Goal: Task Accomplishment & Management: Manage account settings

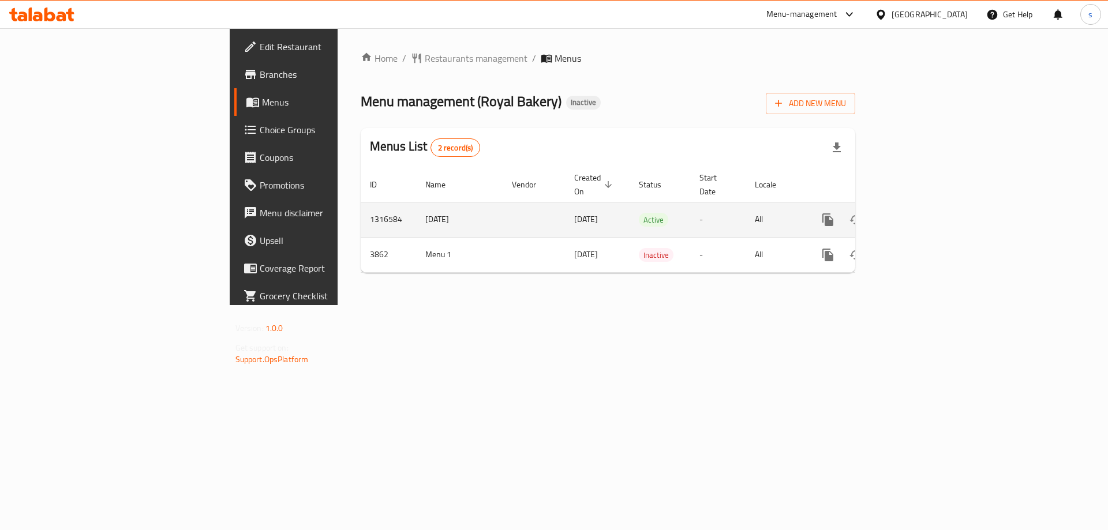
click at [918, 213] on icon "enhanced table" at bounding box center [912, 220] width 14 height 14
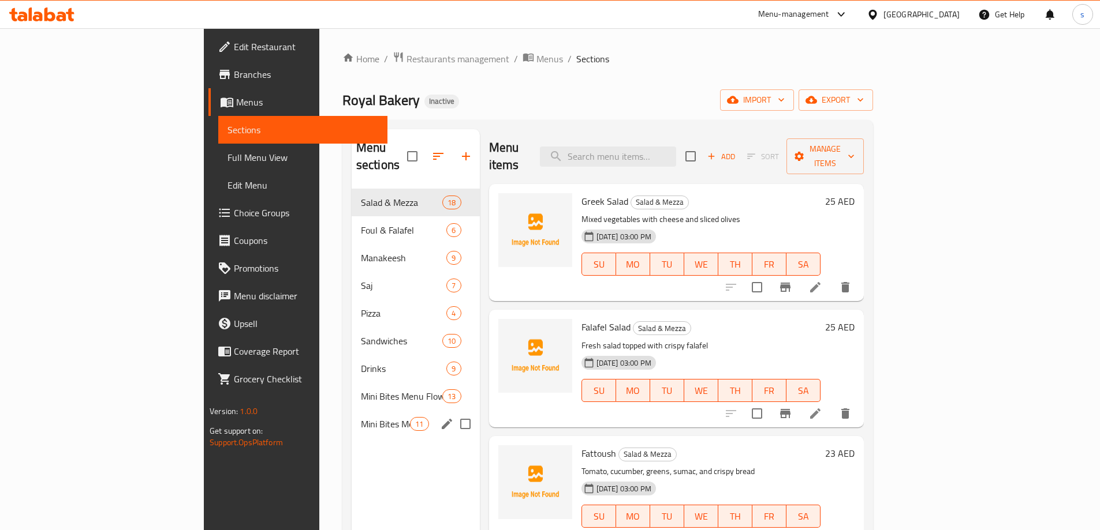
click at [361, 417] on span "Mini Bites Menu Salad Cup" at bounding box center [385, 424] width 49 height 14
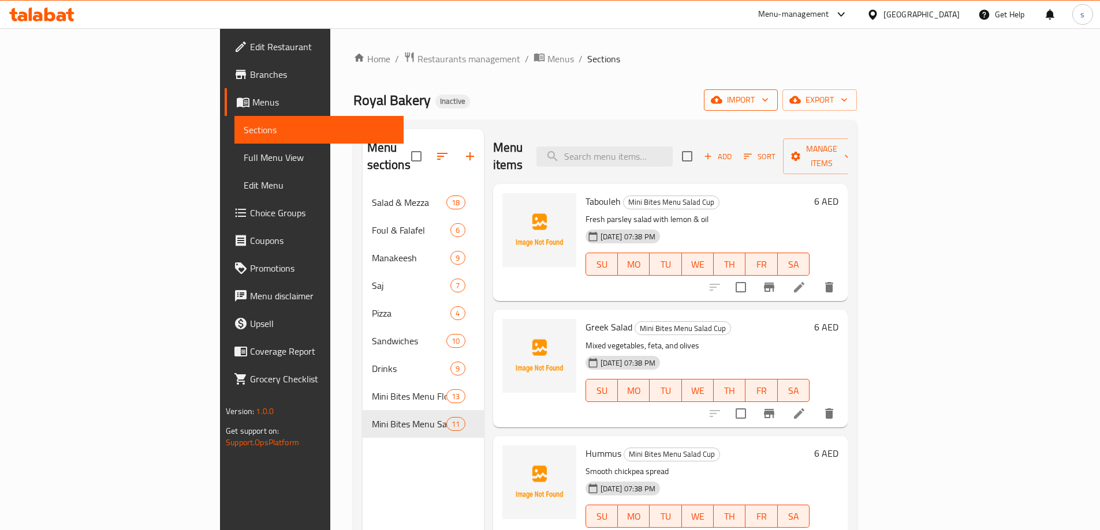
click at [768, 100] on span "import" at bounding box center [740, 100] width 55 height 14
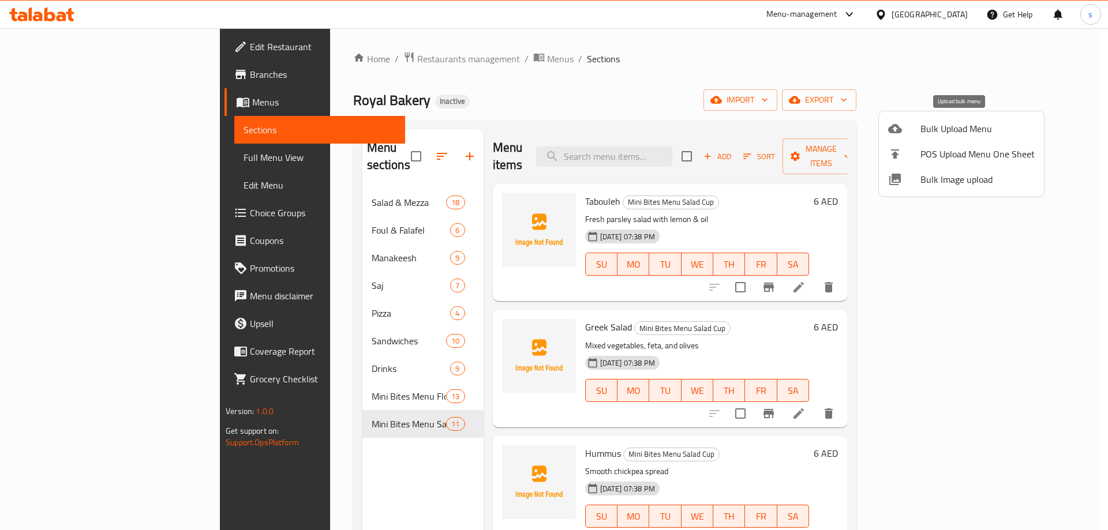
click at [948, 128] on span "Bulk Upload Menu" at bounding box center [978, 129] width 114 height 14
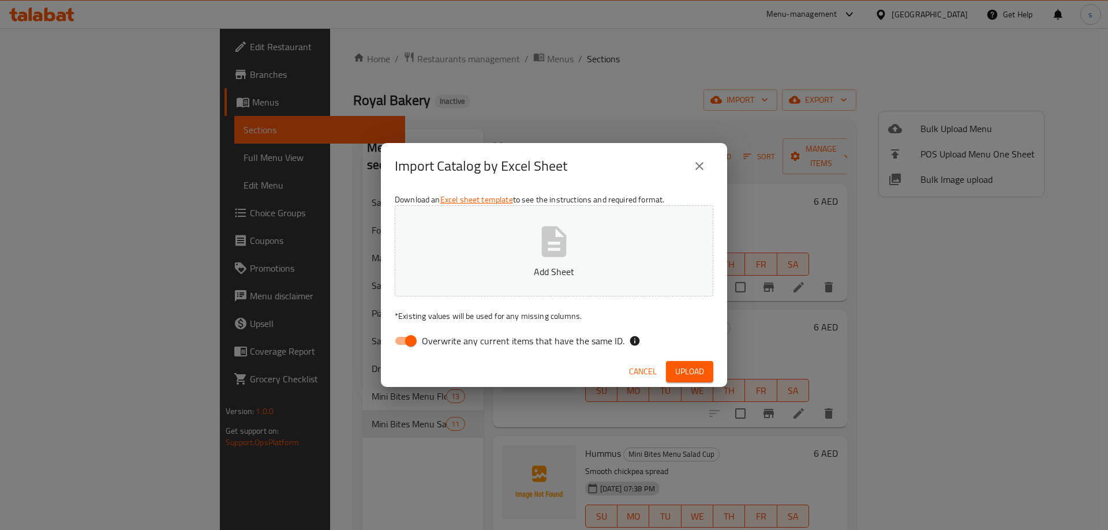
click at [501, 225] on button "Add Sheet" at bounding box center [554, 250] width 319 height 91
click at [408, 347] on input "Overwrite any current items that have the same ID." at bounding box center [411, 341] width 66 height 22
checkbox input "false"
click at [693, 367] on span "Upload" at bounding box center [689, 372] width 29 height 14
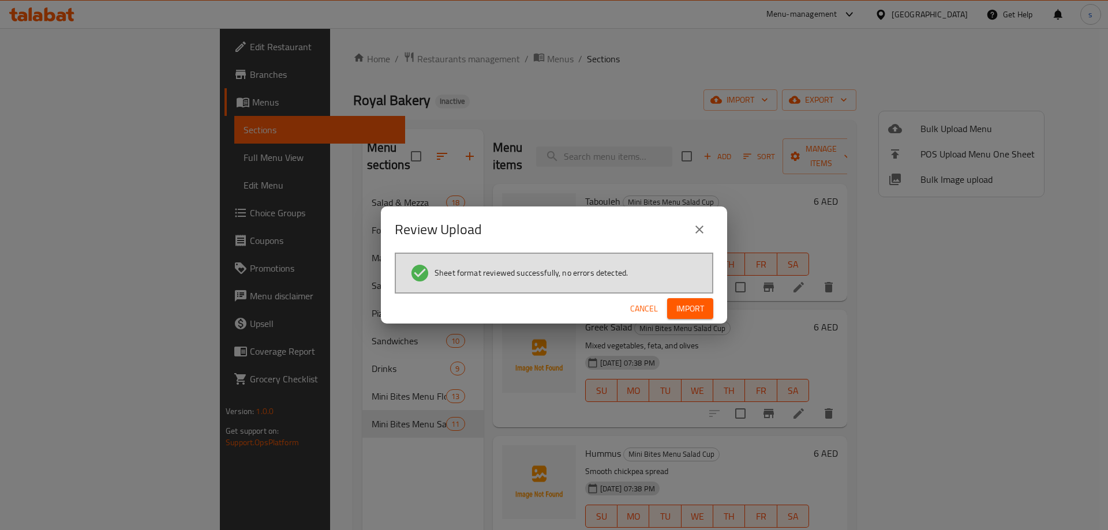
click at [694, 311] on span "Import" at bounding box center [691, 309] width 28 height 14
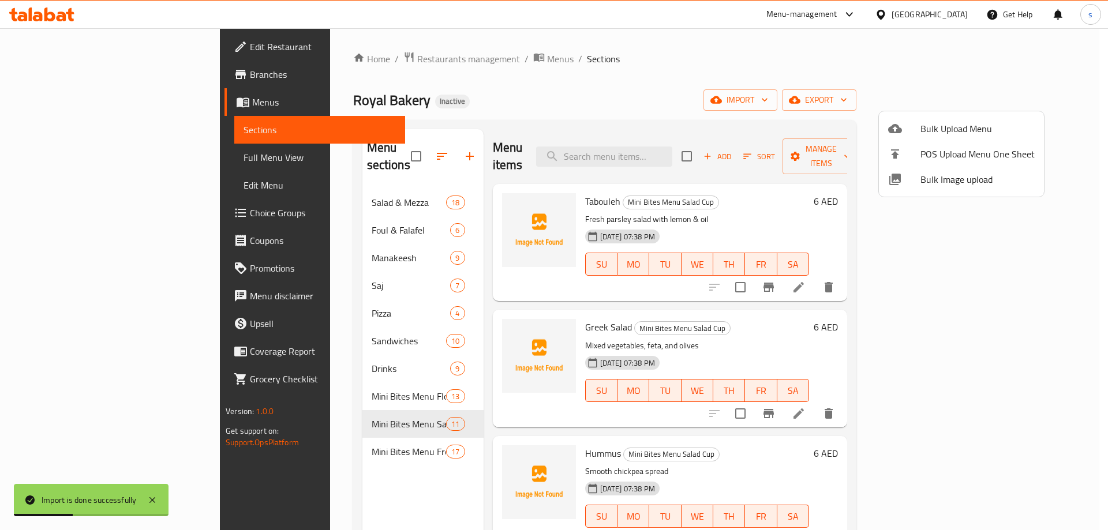
click at [317, 436] on div at bounding box center [554, 265] width 1108 height 530
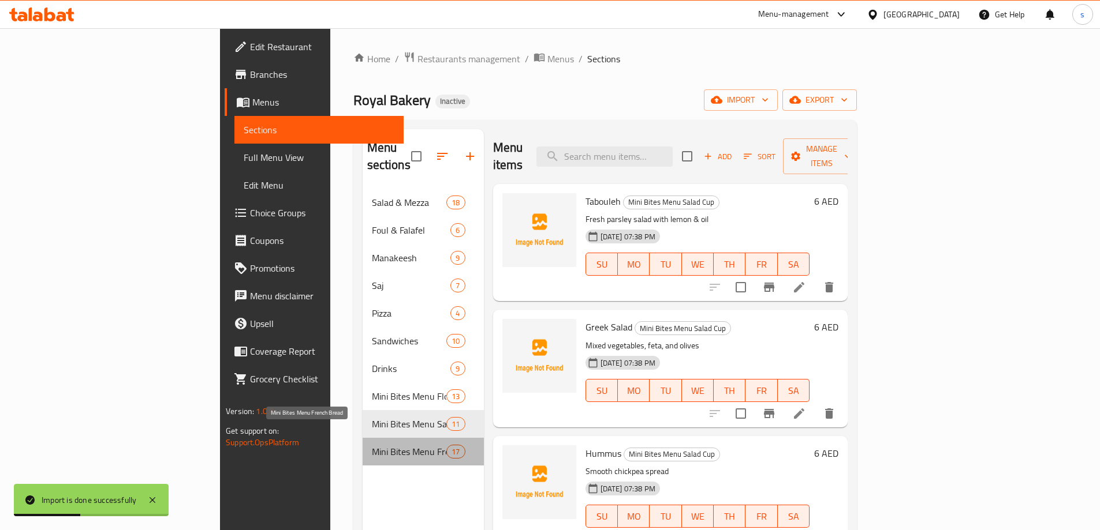
click at [372, 445] on span "Mini Bites Menu French Bread" at bounding box center [409, 452] width 75 height 14
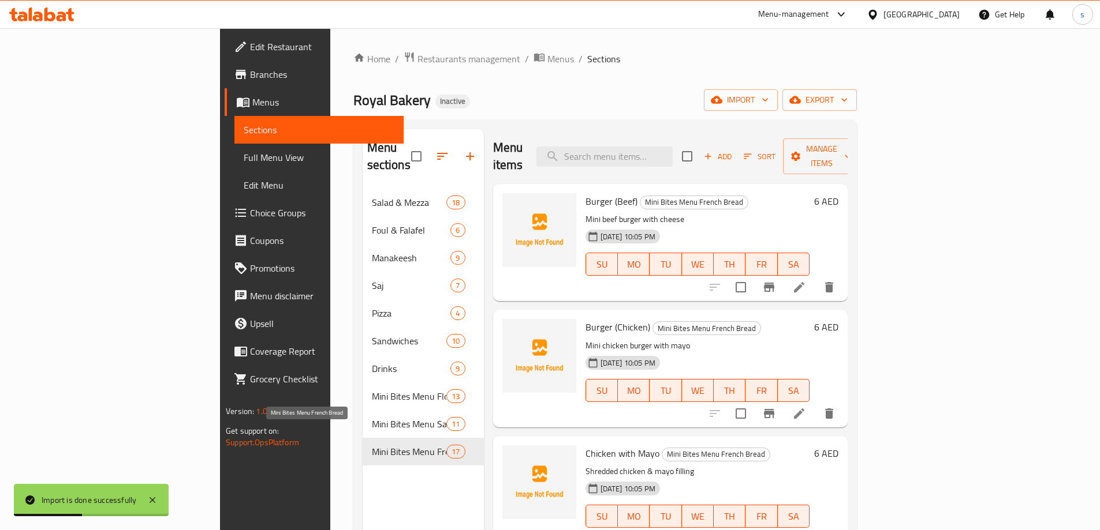
click at [372, 445] on span "Mini Bites Menu French Bread" at bounding box center [409, 452] width 75 height 14
click at [244, 155] on span "Full Menu View" at bounding box center [319, 158] width 151 height 14
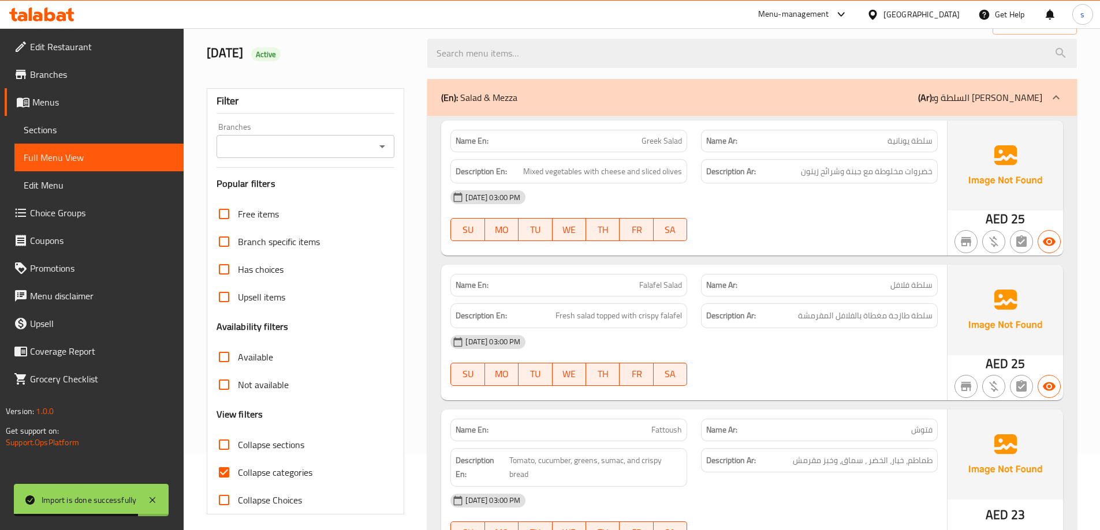
scroll to position [115, 0]
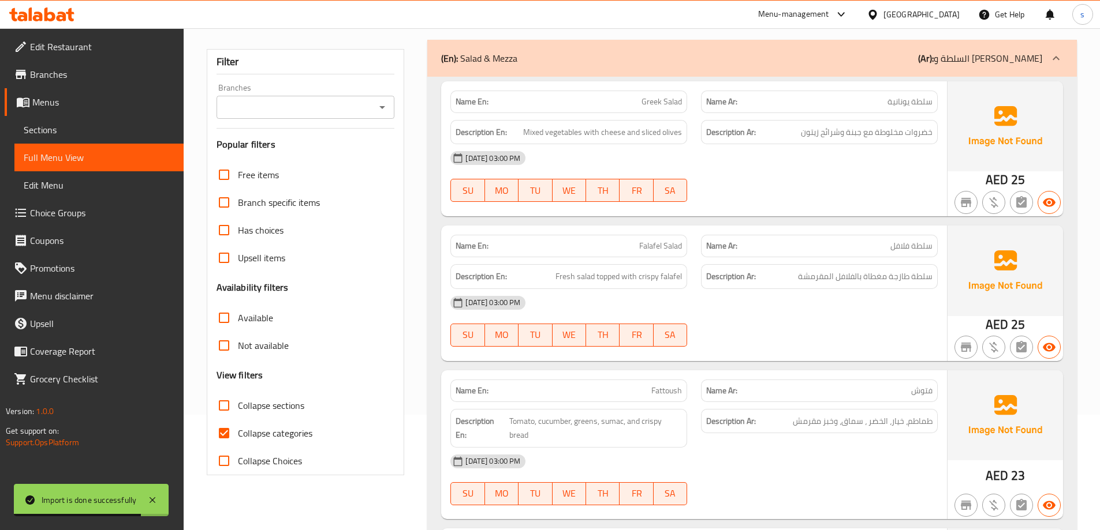
click at [256, 428] on span "Collapse categories" at bounding box center [275, 434] width 74 height 14
click at [238, 428] on input "Collapse categories" at bounding box center [224, 434] width 28 height 28
checkbox input "false"
click at [251, 406] on span "Collapse sections" at bounding box center [271, 406] width 66 height 14
click at [238, 406] on input "Collapse sections" at bounding box center [224, 406] width 28 height 28
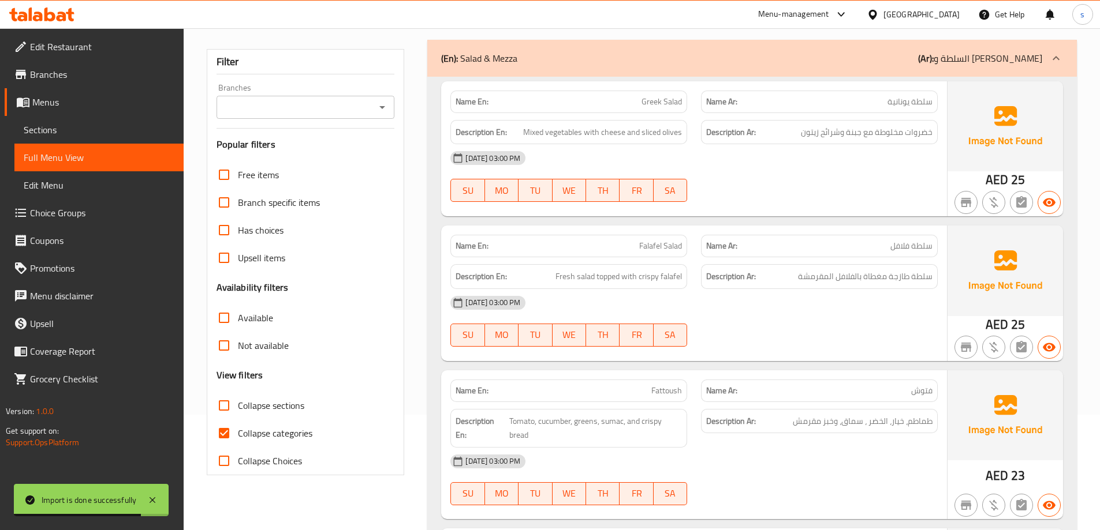
checkbox input "true"
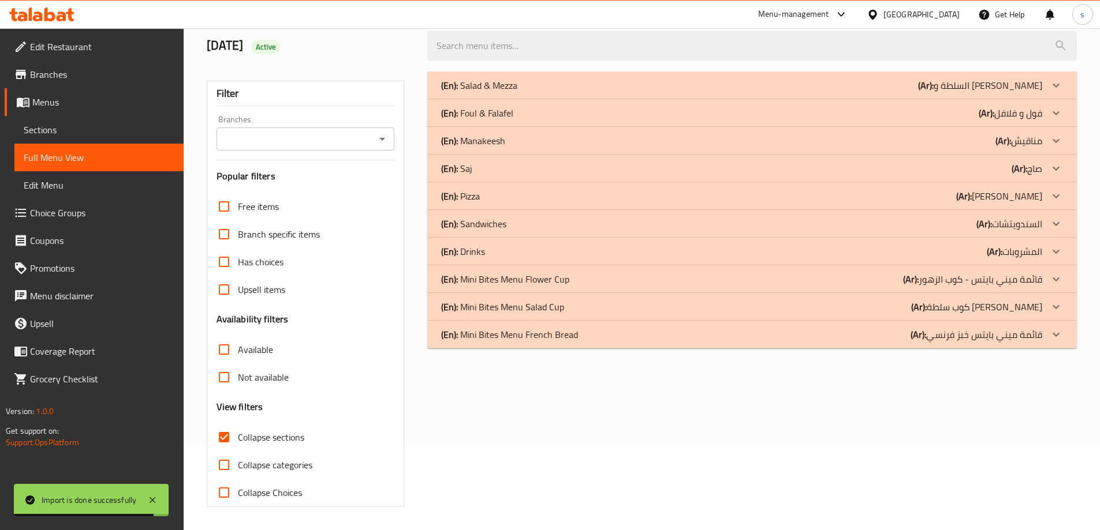
scroll to position [84, 0]
click at [562, 330] on p "(En): Mini Bites Menu French Bread" at bounding box center [509, 335] width 137 height 14
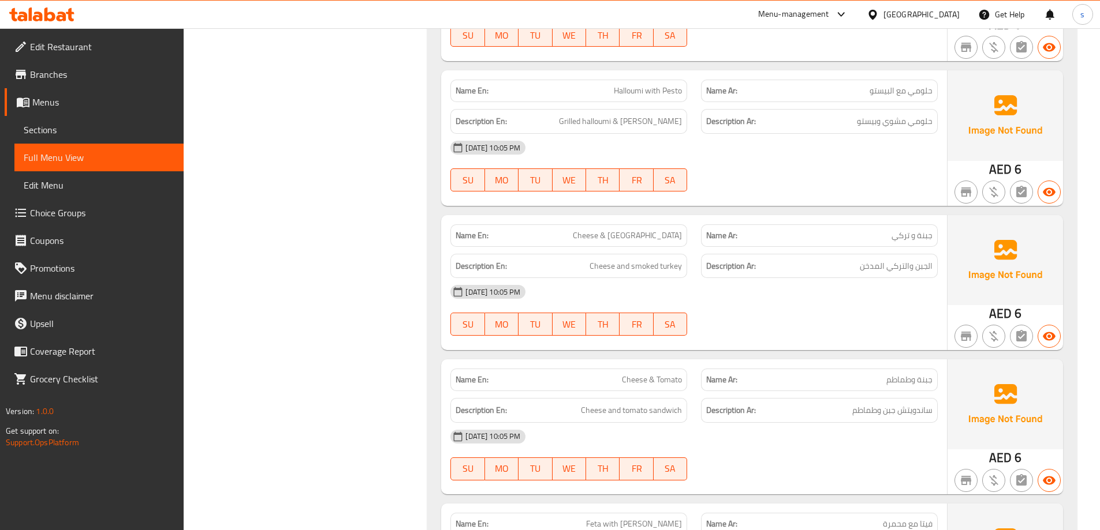
scroll to position [2419, 0]
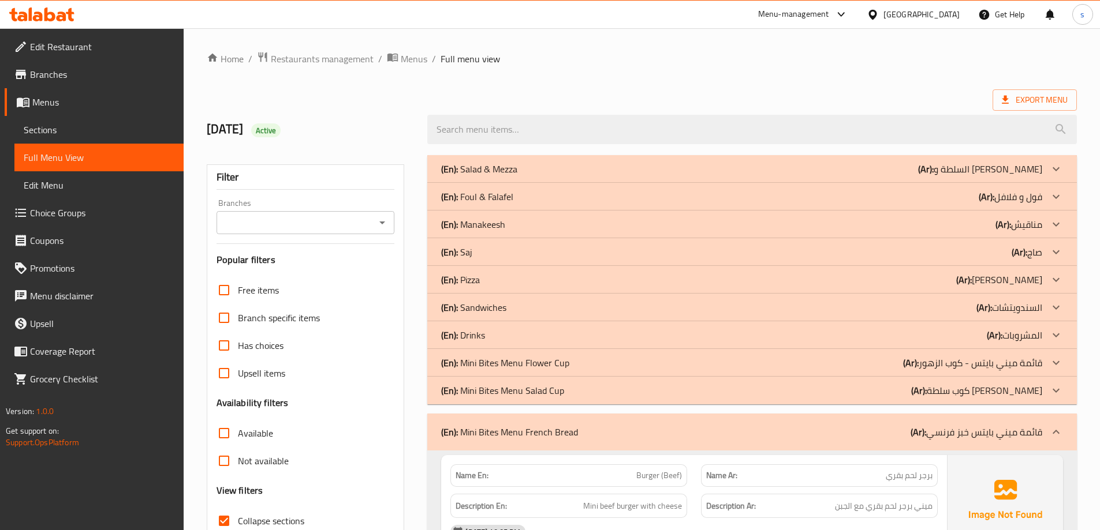
click at [43, 132] on span "Sections" at bounding box center [99, 130] width 151 height 14
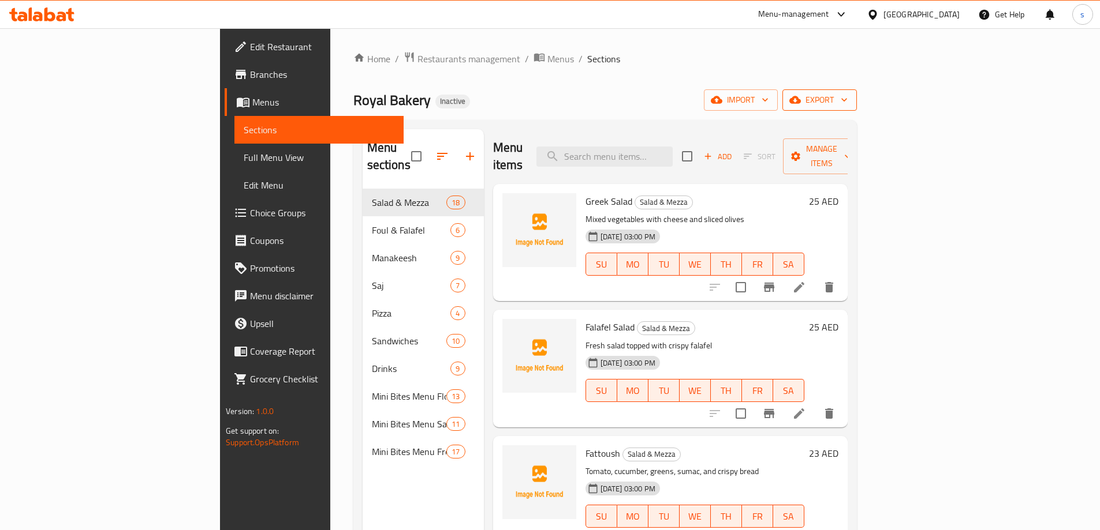
click at [847, 97] on span "export" at bounding box center [819, 100] width 56 height 14
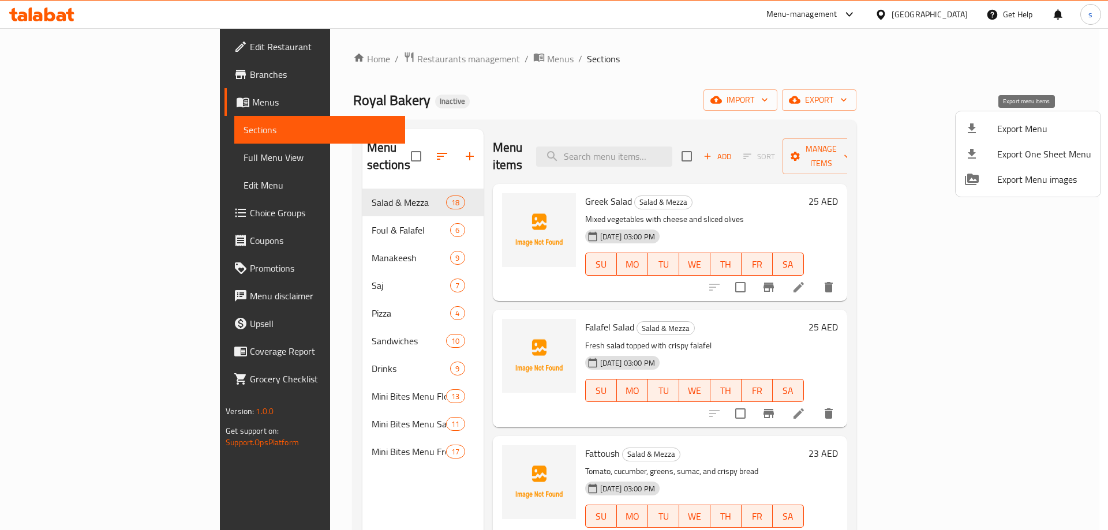
click at [1042, 130] on span "Export Menu" at bounding box center [1044, 129] width 94 height 14
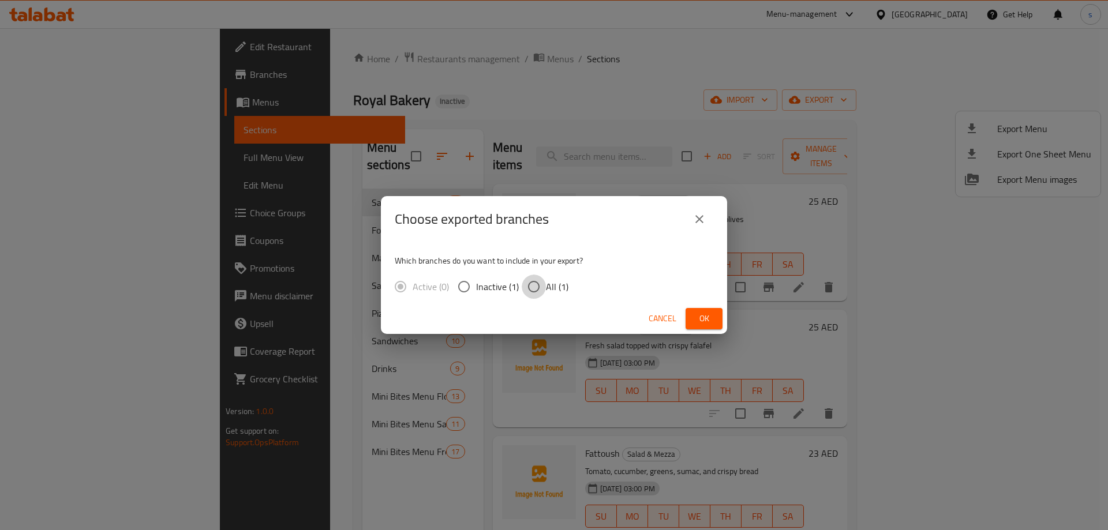
click at [539, 287] on input "All (1)" at bounding box center [534, 287] width 24 height 24
radio input "true"
drag, startPoint x: 707, startPoint y: 313, endPoint x: 647, endPoint y: 322, distance: 60.1
click at [705, 313] on span "Ok" at bounding box center [704, 319] width 18 height 14
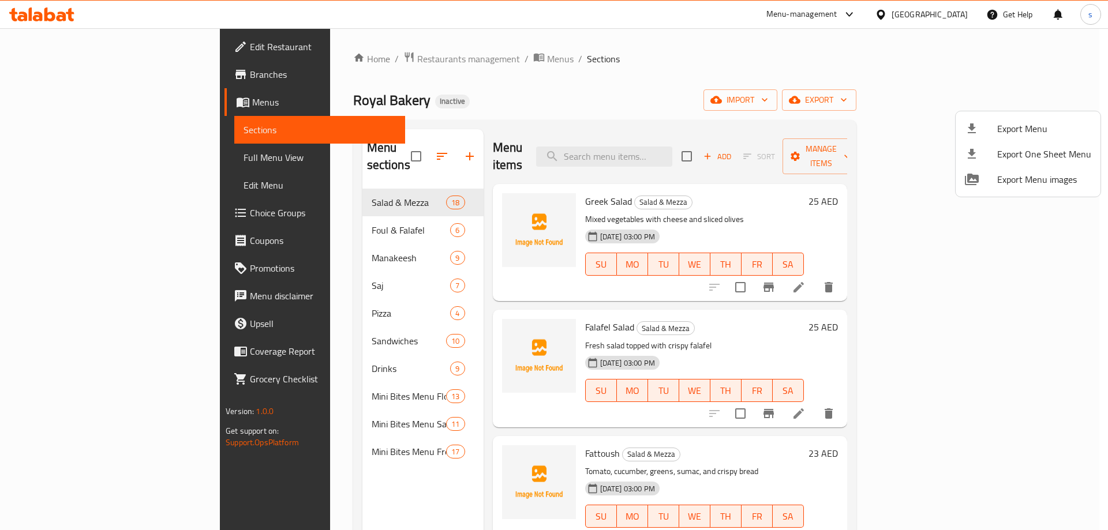
click at [560, 78] on div at bounding box center [554, 265] width 1108 height 530
